Goal: Information Seeking & Learning: Learn about a topic

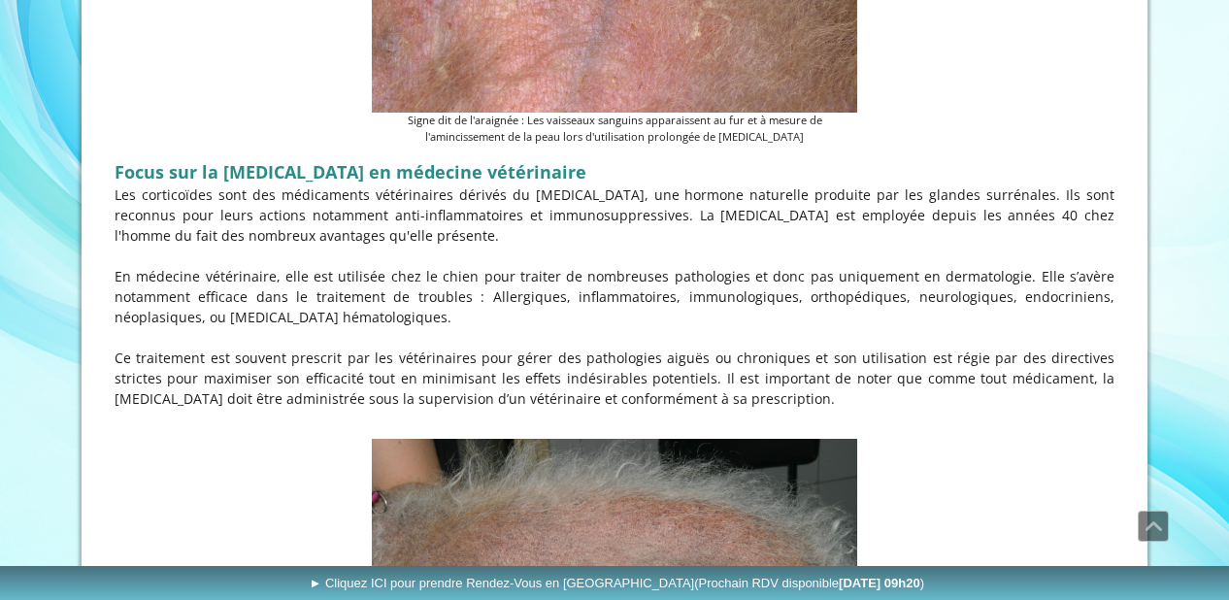
scroll to position [1089, 0]
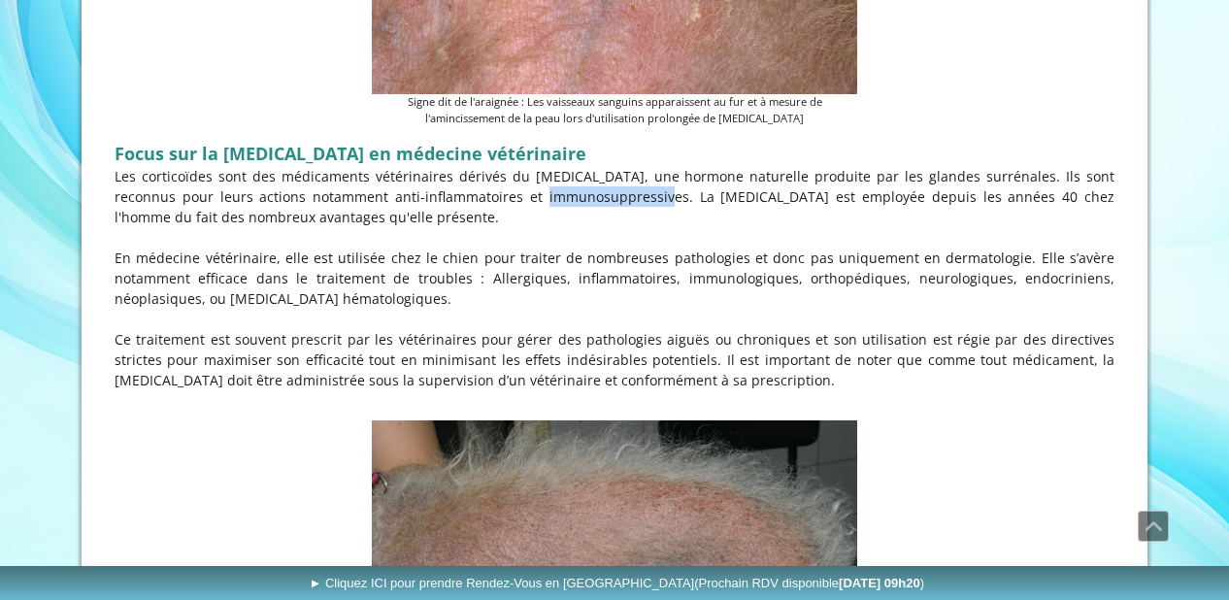
drag, startPoint x: 431, startPoint y: 196, endPoint x: 554, endPoint y: 196, distance: 122.4
click at [554, 196] on p "Les corticoïdes sont des médicaments vétérinaires dérivés du cortisol, une horm…" at bounding box center [615, 196] width 1000 height 61
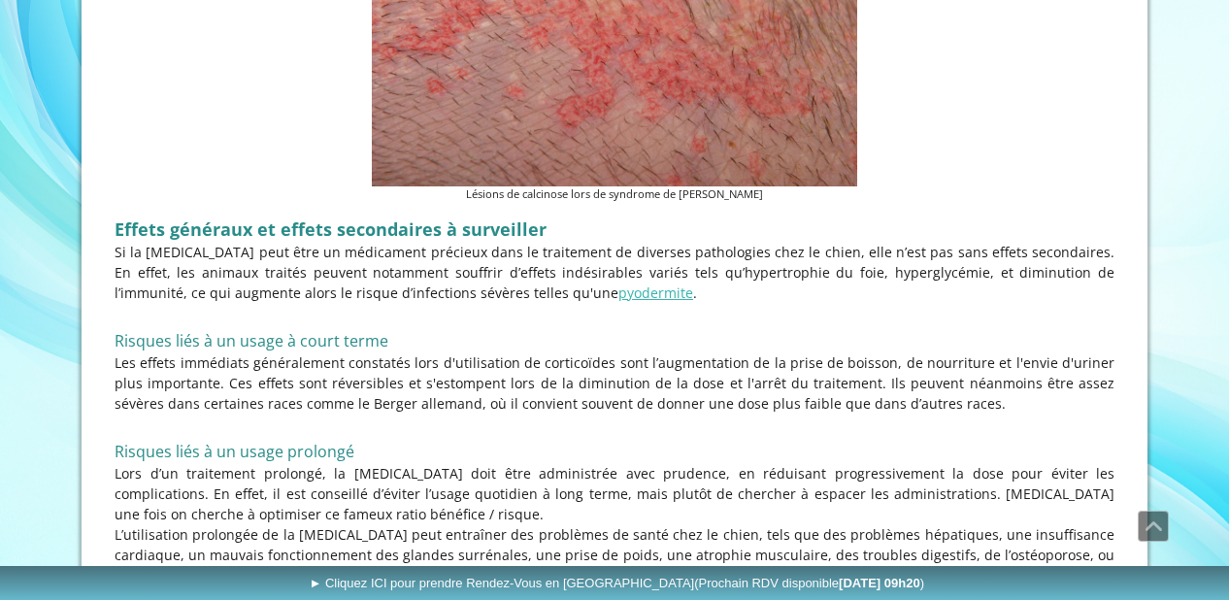
scroll to position [4076, 0]
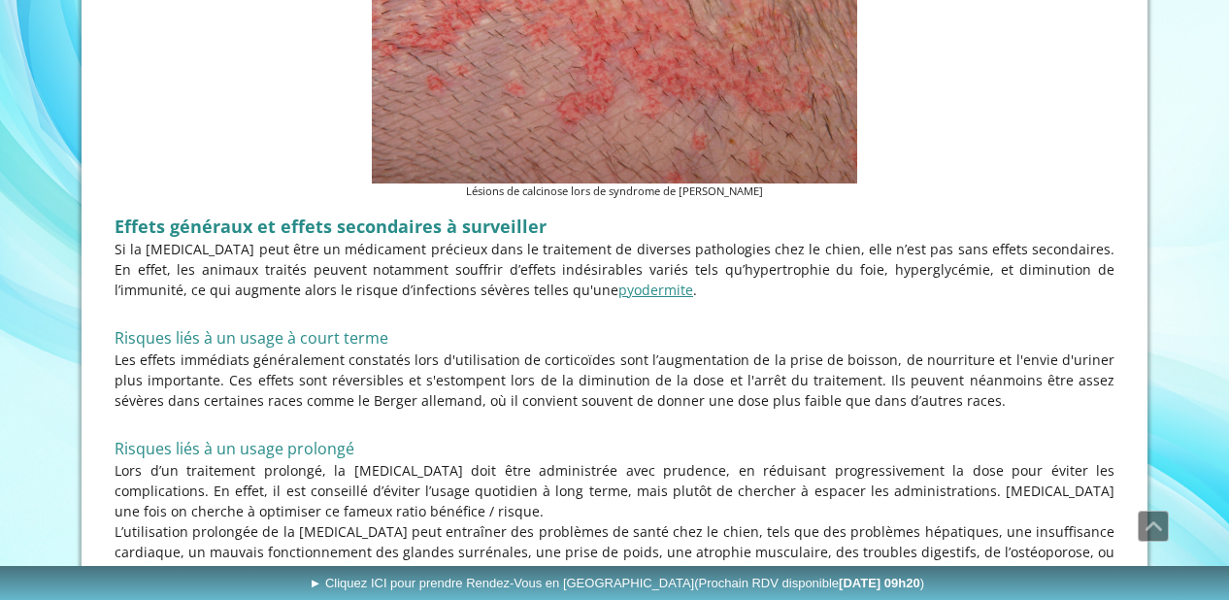
click at [619, 281] on link "pyodermite" at bounding box center [656, 290] width 75 height 18
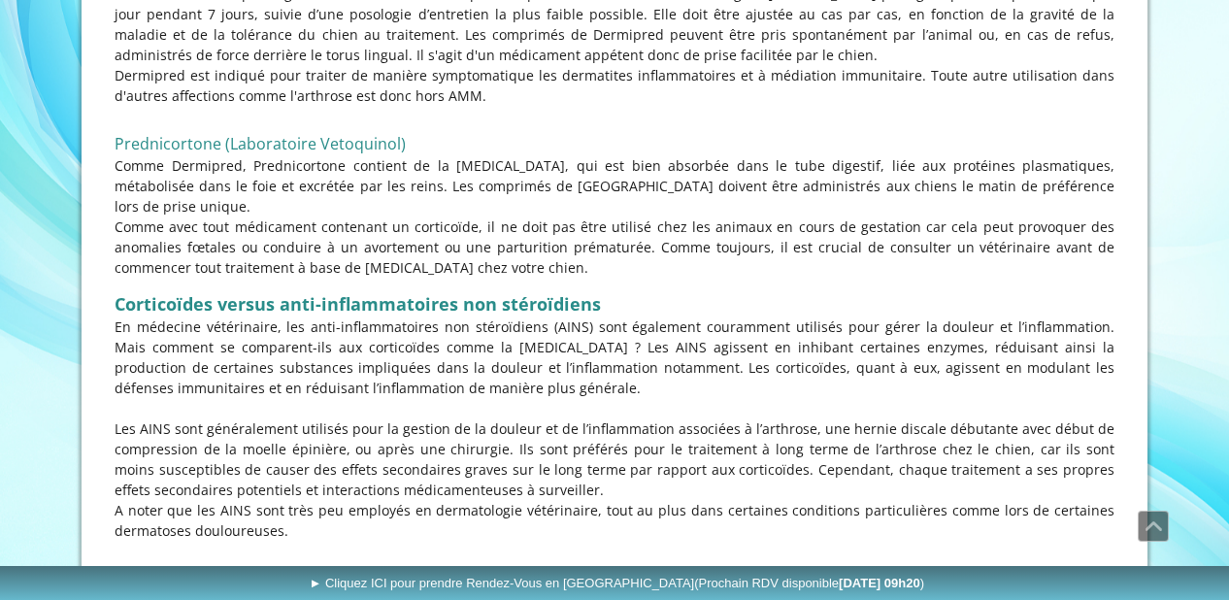
scroll to position [5501, 0]
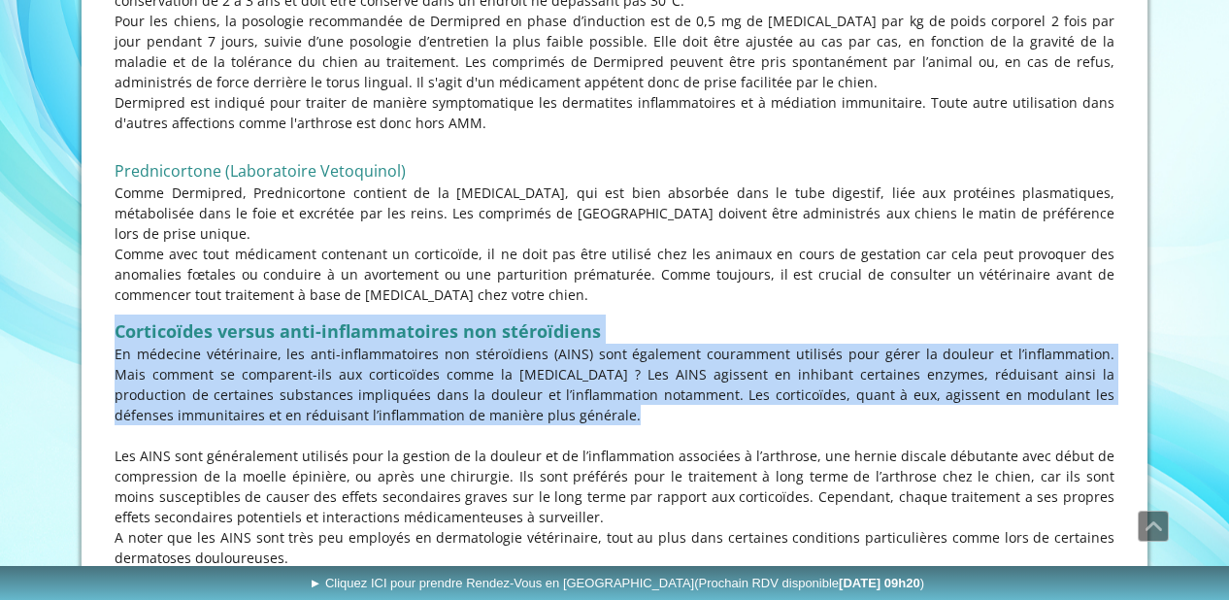
drag, startPoint x: 115, startPoint y: 232, endPoint x: 439, endPoint y: 323, distance: 337.0
click at [439, 323] on div "Corticoïdes versus anti-inflammatoires non stéroïdiens En médecine vétérinaire,…" at bounding box center [615, 537] width 1010 height 455
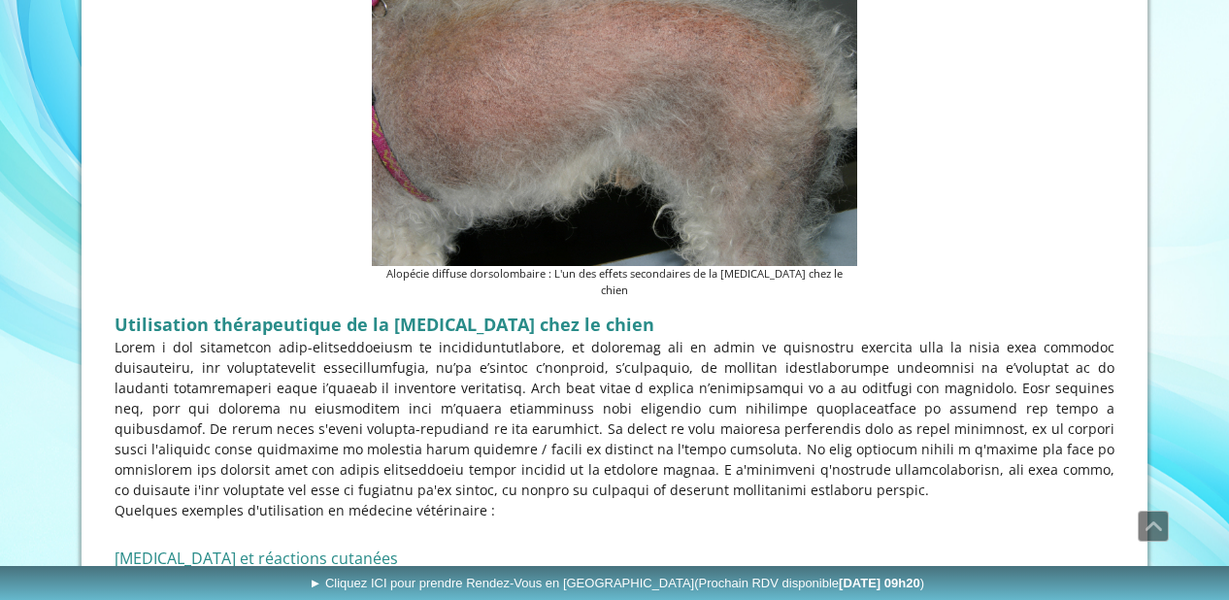
scroll to position [1630, 0]
